Goal: Information Seeking & Learning: Learn about a topic

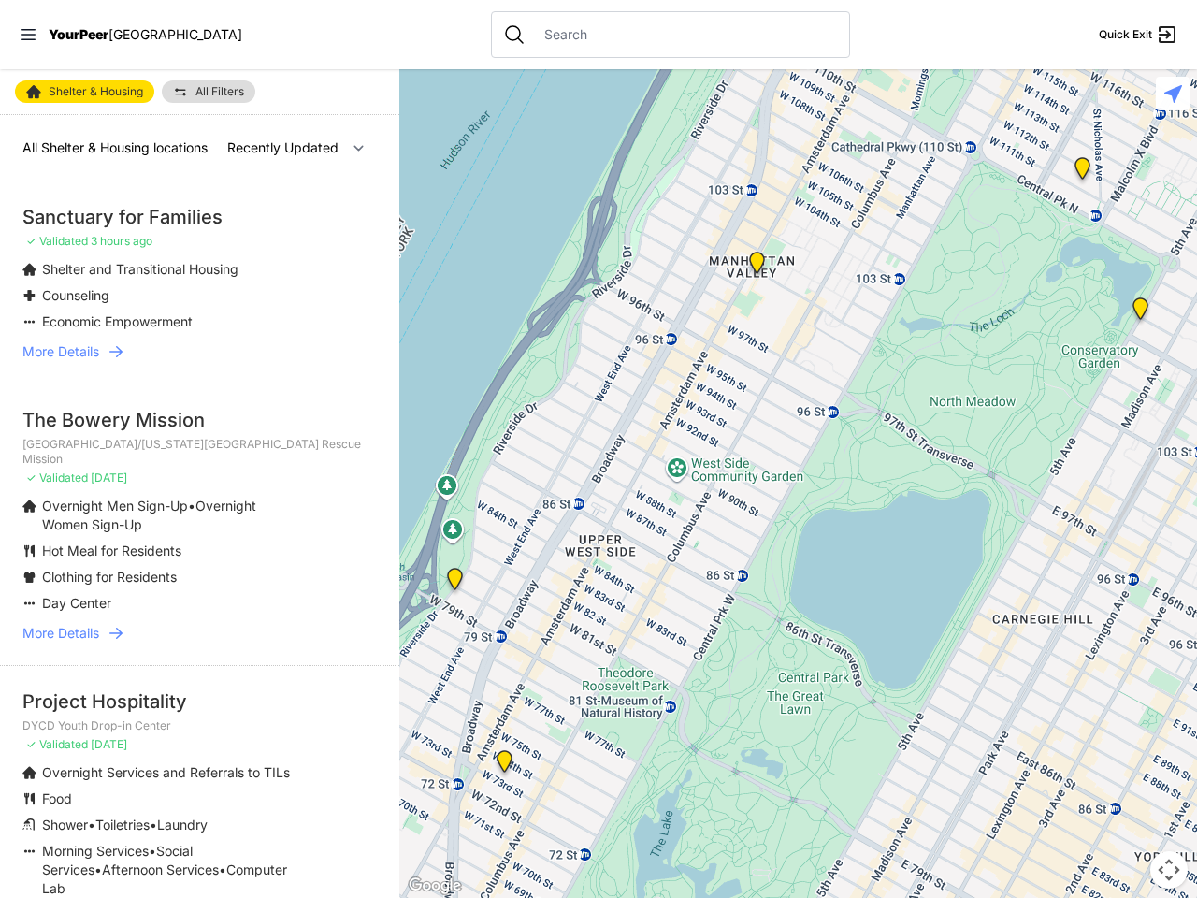
click at [28, 35] on icon at bounding box center [28, 34] width 15 height 11
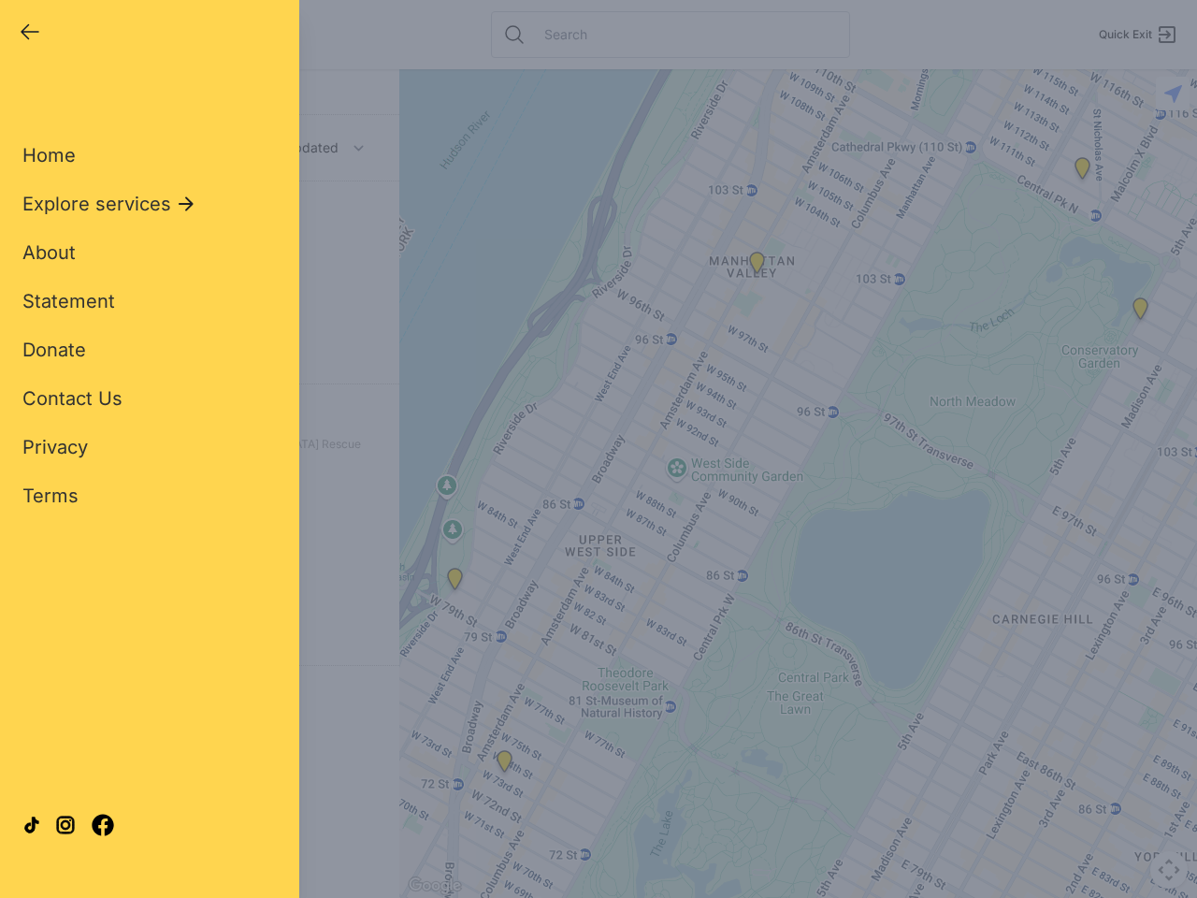
click at [798, 484] on div "Close panel YourPeer [GEOGRAPHIC_DATA] Quick Exit Single Adult Families Soup Ki…" at bounding box center [598, 449] width 1197 height 898
click at [455, 583] on div "Close panel YourPeer [GEOGRAPHIC_DATA] Quick Exit Single Adult Families Soup Ki…" at bounding box center [598, 449] width 1197 height 898
click at [504, 765] on div "Close panel YourPeer [GEOGRAPHIC_DATA] Quick Exit Single Adult Families Soup Ki…" at bounding box center [598, 449] width 1197 height 898
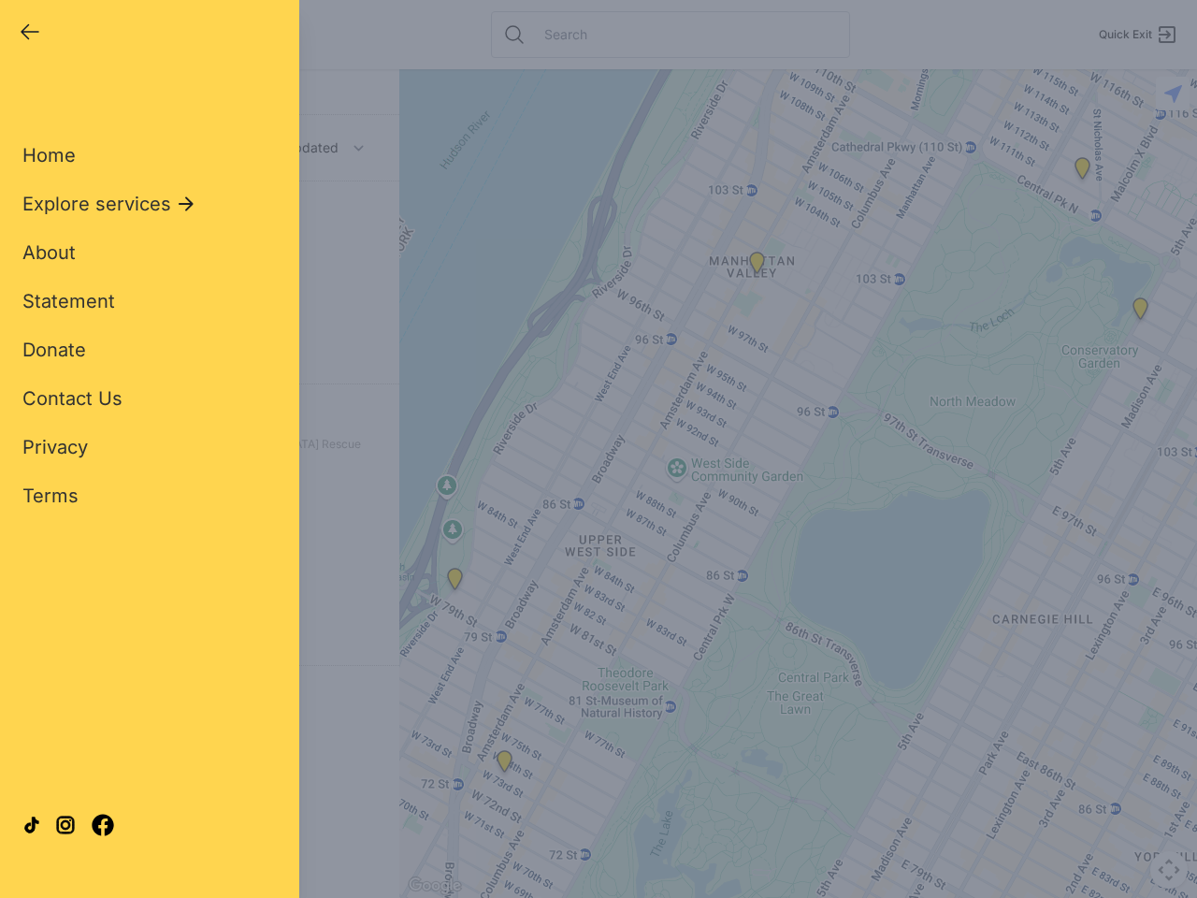
click at [757, 267] on div "Close panel YourPeer [GEOGRAPHIC_DATA] Quick Exit Single Adult Families Soup Ki…" at bounding box center [598, 449] width 1197 height 898
click at [1140, 312] on div "Close panel YourPeer [GEOGRAPHIC_DATA] Quick Exit Single Adult Families Soup Ki…" at bounding box center [598, 449] width 1197 height 898
click at [1082, 172] on div "Close panel YourPeer [GEOGRAPHIC_DATA] Quick Exit Single Adult Families Soup Ki…" at bounding box center [598, 449] width 1197 height 898
click at [1169, 870] on div "Close panel YourPeer [GEOGRAPHIC_DATA] Quick Exit Single Adult Families Soup Ki…" at bounding box center [598, 449] width 1197 height 898
